Goal: Information Seeking & Learning: Check status

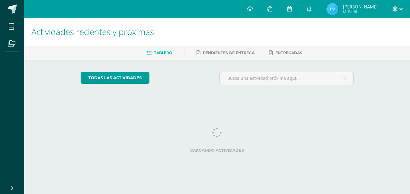
click at [403, 7] on div at bounding box center [397, 9] width 25 height 18
click at [403, 9] on div at bounding box center [397, 9] width 25 height 18
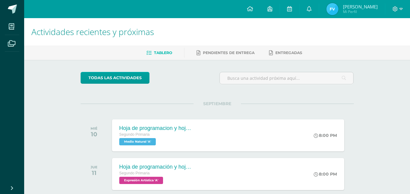
click at [401, 9] on div at bounding box center [397, 9] width 25 height 18
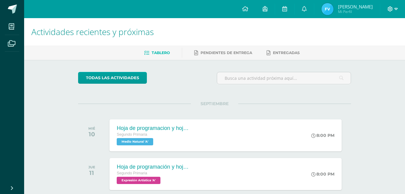
click at [396, 8] on icon at bounding box center [395, 9] width 3 height 2
click at [389, 38] on link "Cerrar sesión" at bounding box center [374, 41] width 48 height 9
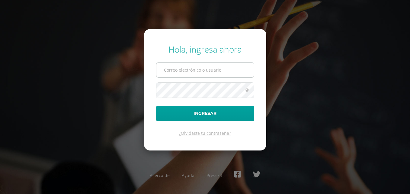
click at [237, 72] on input "text" at bounding box center [204, 69] width 97 height 15
type input "820@laestrella.edu.gt"
click at [156, 106] on button "Ingresar" at bounding box center [205, 113] width 98 height 15
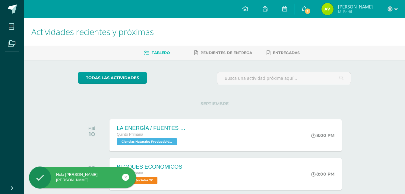
click at [303, 8] on icon at bounding box center [304, 8] width 5 height 5
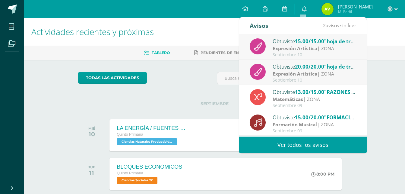
click at [307, 74] on strong "Expresión Artística" at bounding box center [295, 73] width 45 height 7
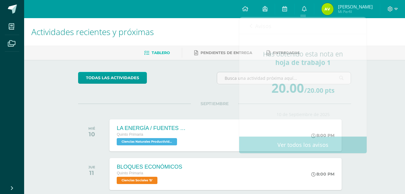
click at [375, 52] on ul "Tablero Pendientes de entrega Entregadas" at bounding box center [221, 53] width 381 height 10
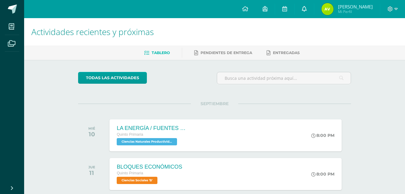
click at [302, 3] on link "0" at bounding box center [304, 9] width 19 height 18
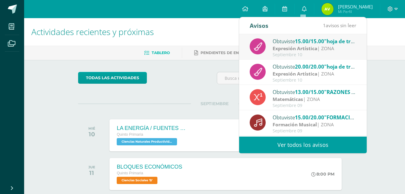
click at [306, 43] on span "15.00/15.00" at bounding box center [309, 41] width 29 height 7
click at [306, 43] on div "Obtuviste 15.00/15.00 "hoja de trabajo 2" en Expresión Artística" at bounding box center [315, 41] width 84 height 8
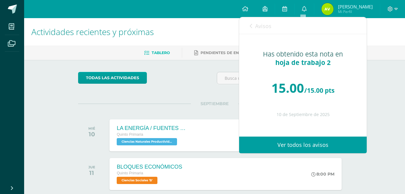
click at [318, 145] on link "Ver todos los avisos" at bounding box center [303, 144] width 128 height 17
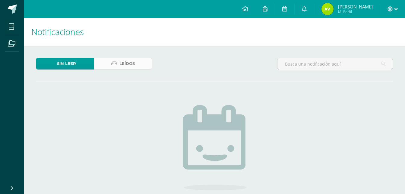
click at [145, 62] on link "Leídos" at bounding box center [123, 64] width 58 height 12
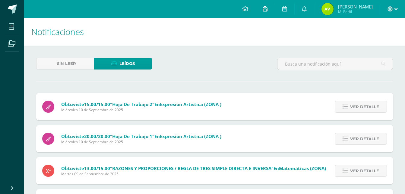
click at [264, 7] on icon at bounding box center [265, 8] width 5 height 5
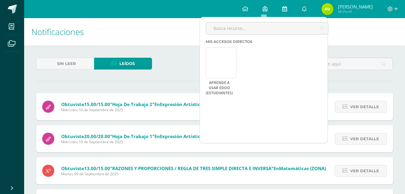
click at [286, 8] on link at bounding box center [284, 9] width 19 height 18
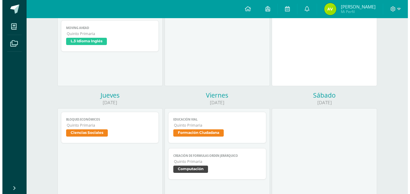
scroll to position [151, 0]
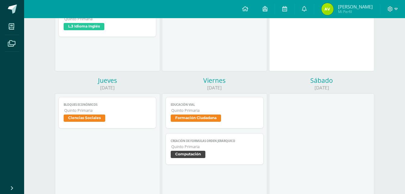
click at [102, 119] on span "Ciencias Sociales" at bounding box center [85, 117] width 42 height 7
